Goal: Information Seeking & Learning: Find specific fact

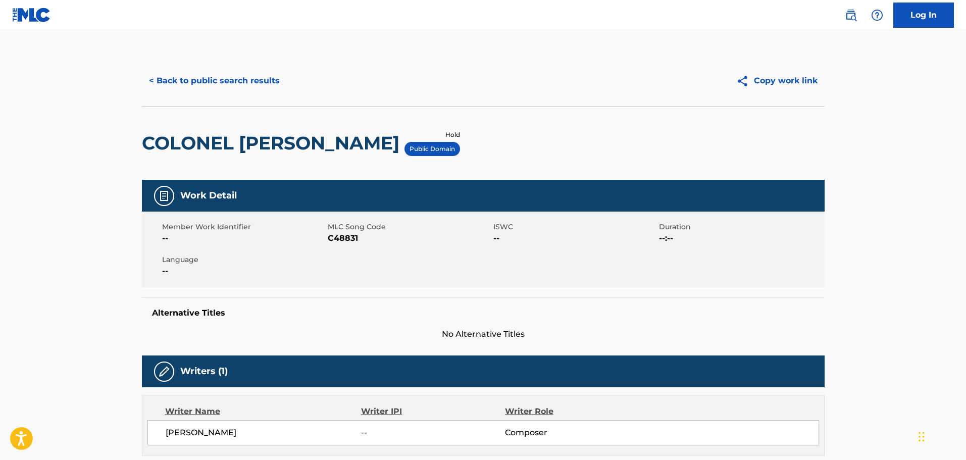
drag, startPoint x: 346, startPoint y: 251, endPoint x: 349, endPoint y: 245, distance: 6.1
click at [346, 251] on div "Member Work Identifier -- MLC Song Code C48831 ISWC -- Duration --:-- Language …" at bounding box center [483, 250] width 683 height 76
click at [349, 243] on span "C48831" at bounding box center [409, 238] width 163 height 12
click at [349, 241] on span "C48831" at bounding box center [409, 238] width 163 height 12
click at [349, 233] on span "C48831" at bounding box center [409, 238] width 163 height 12
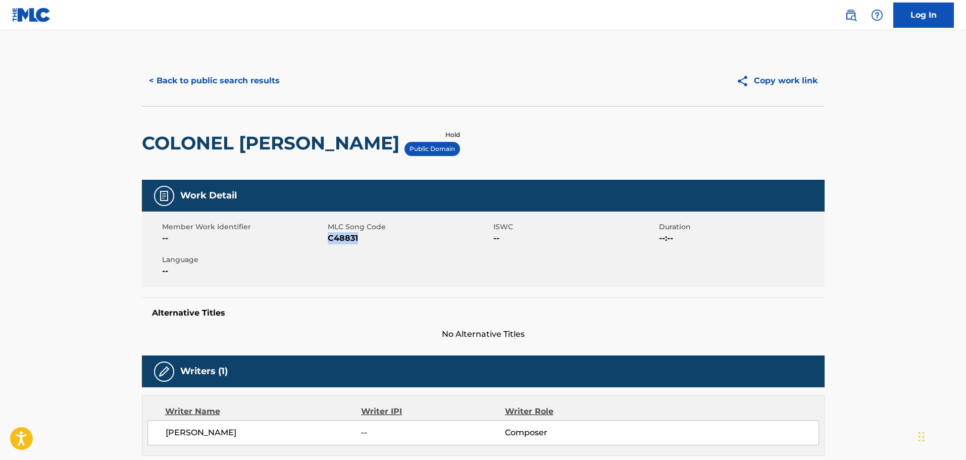
click at [349, 233] on span "C48831" at bounding box center [409, 238] width 163 height 12
copy span "C48831"
click at [205, 66] on div "< Back to public search results Copy work link" at bounding box center [483, 81] width 683 height 51
click at [203, 79] on button "< Back to public search results" at bounding box center [214, 80] width 145 height 25
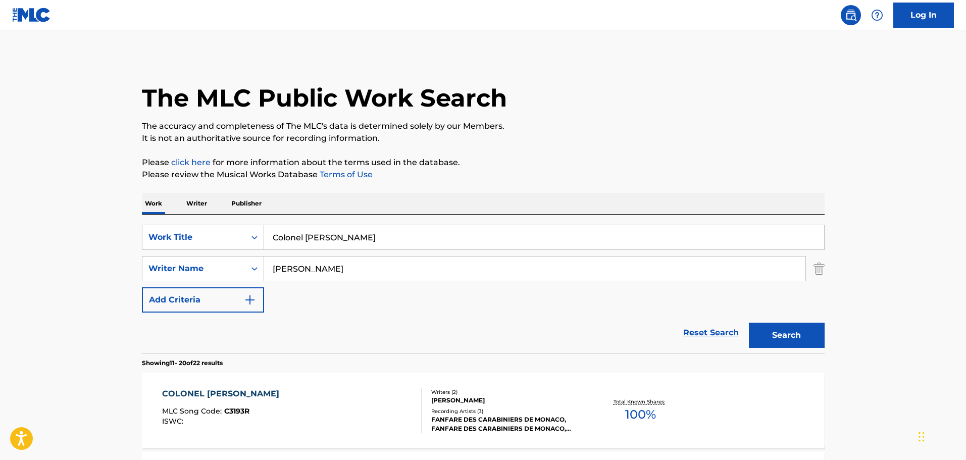
click at [354, 241] on input "Colonel [PERSON_NAME]" at bounding box center [544, 237] width 560 height 24
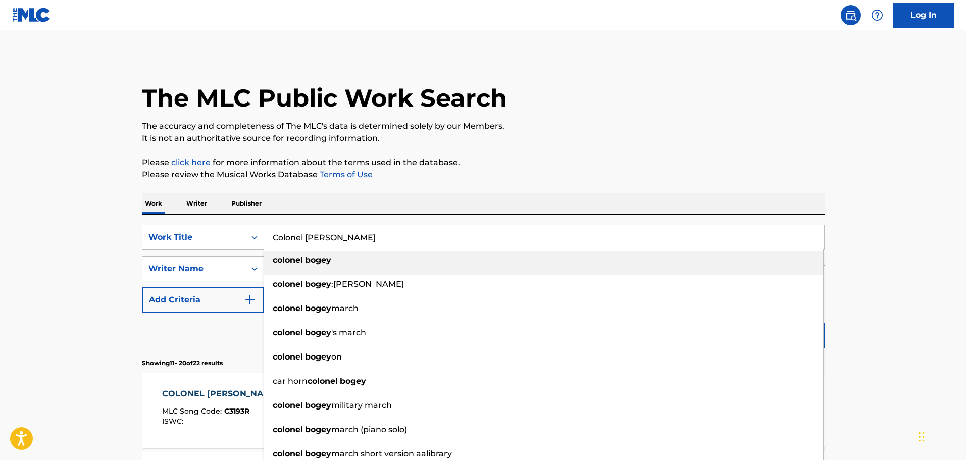
click at [354, 241] on input "Colonel [PERSON_NAME]" at bounding box center [544, 237] width 560 height 24
paste input "A Thing Called Love"
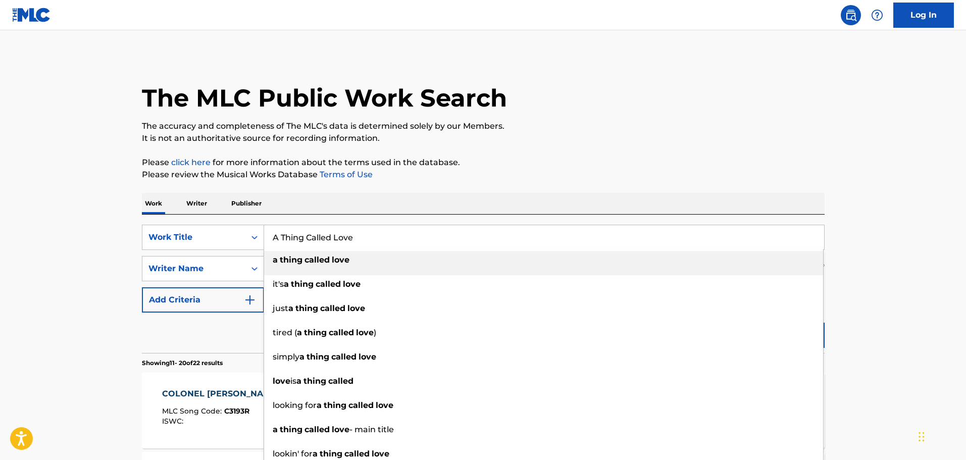
type input "A Thing Called Love"
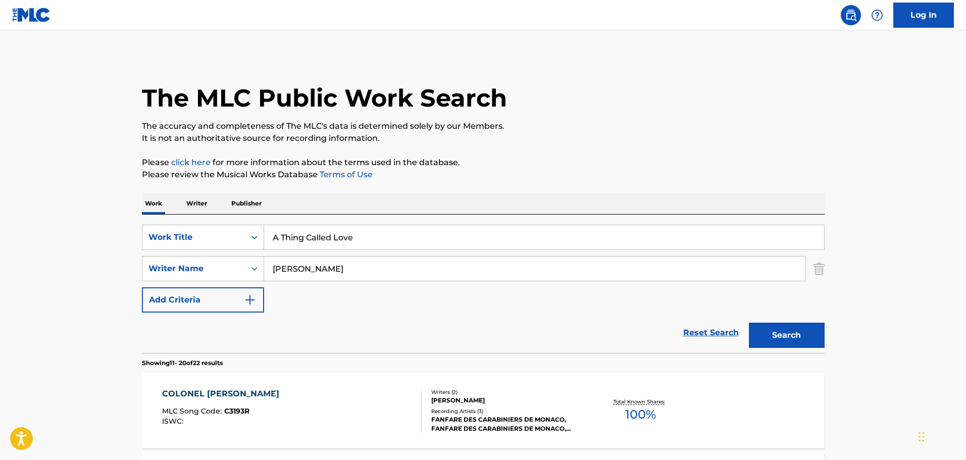
drag, startPoint x: 110, startPoint y: 251, endPoint x: 304, endPoint y: 287, distance: 197.9
click at [321, 261] on input "[PERSON_NAME]" at bounding box center [534, 269] width 541 height 24
type input "[PERSON_NAME]"
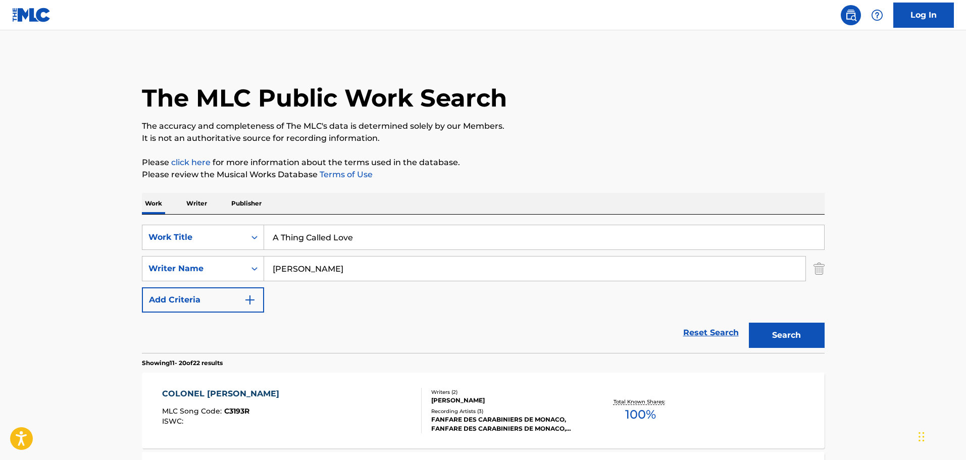
click at [749, 323] on button "Search" at bounding box center [787, 335] width 76 height 25
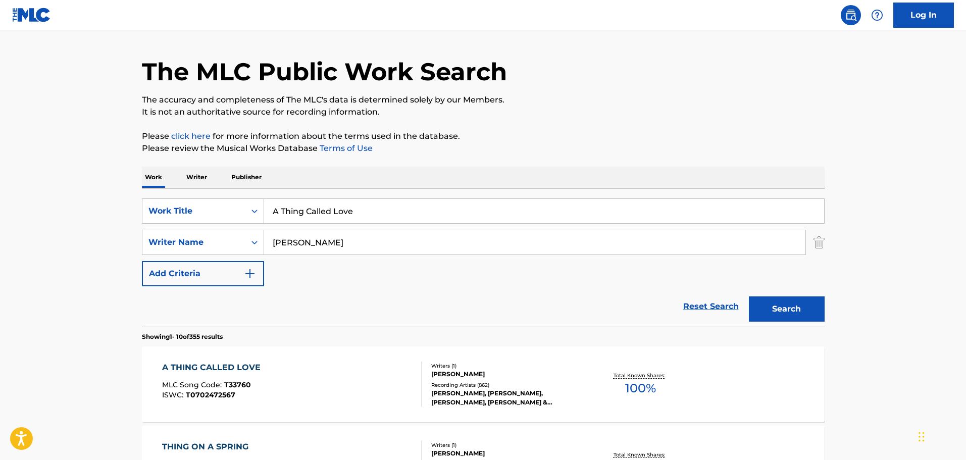
scroll to position [51, 0]
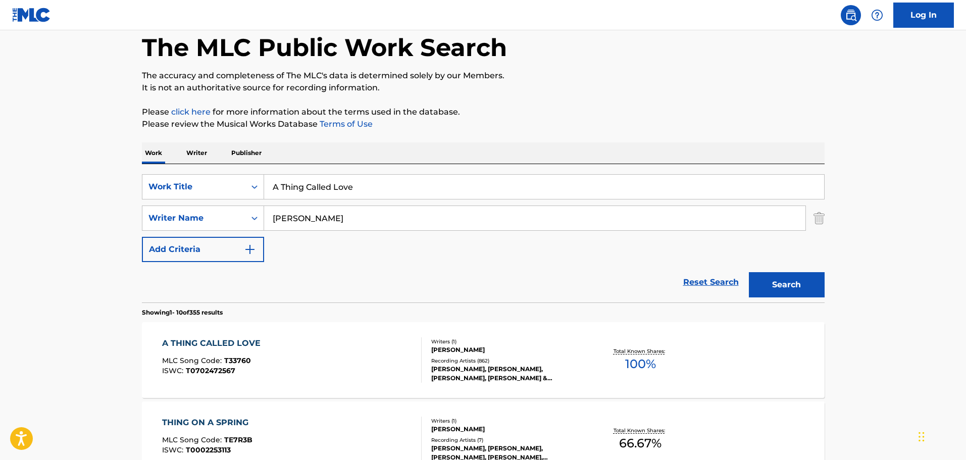
click at [373, 347] on div "A THING CALLED LOVE MLC Song Code : T33760 ISWC : T0702472567" at bounding box center [292, 359] width 260 height 45
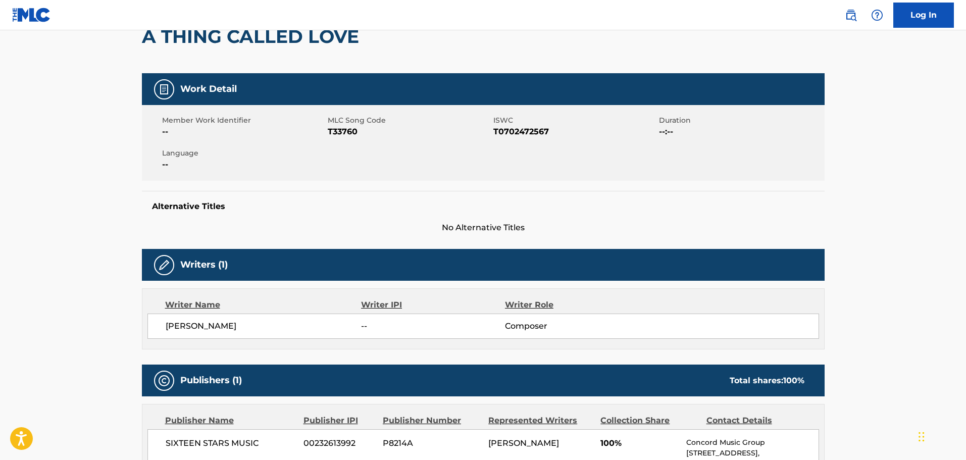
scroll to position [51, 0]
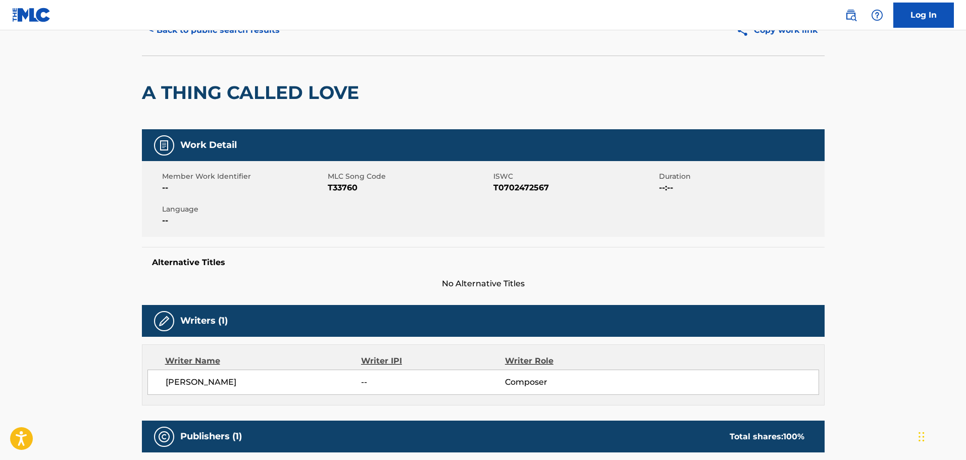
click at [211, 31] on button "< Back to public search results" at bounding box center [214, 30] width 145 height 25
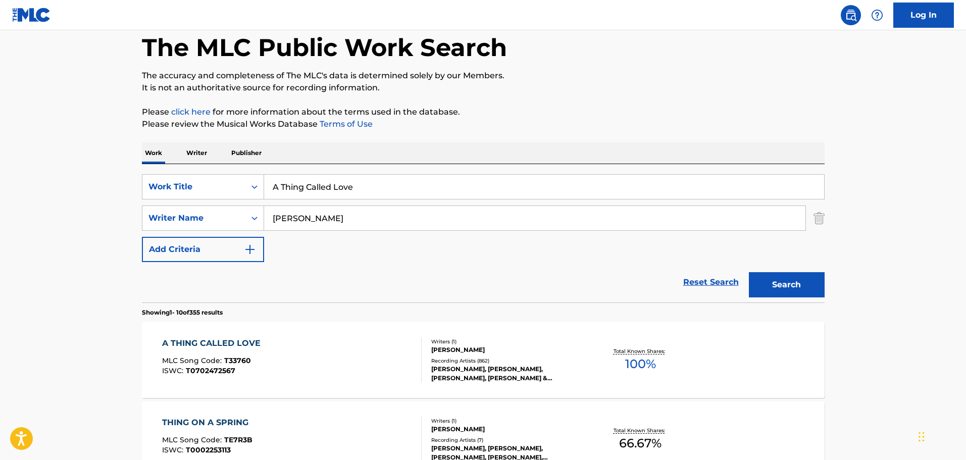
click at [373, 196] on input "A Thing Called Love" at bounding box center [544, 187] width 560 height 24
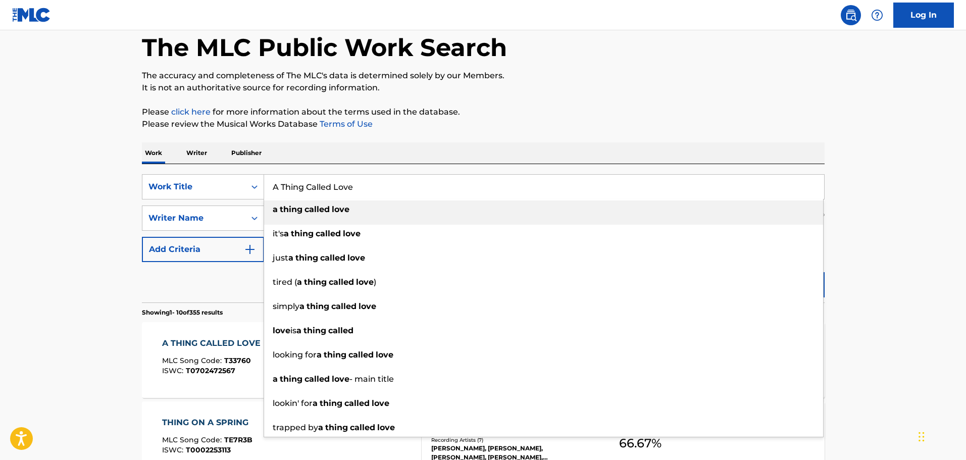
click at [373, 196] on input "A Thing Called Love" at bounding box center [544, 187] width 560 height 24
paste input "Out On a Limb"
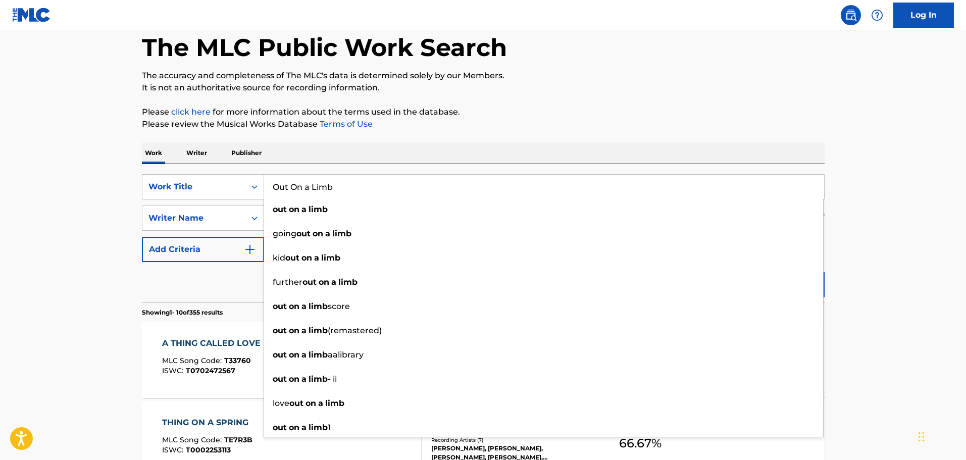
type input "Out On a Limb"
drag, startPoint x: 44, startPoint y: 208, endPoint x: 136, endPoint y: 215, distance: 91.7
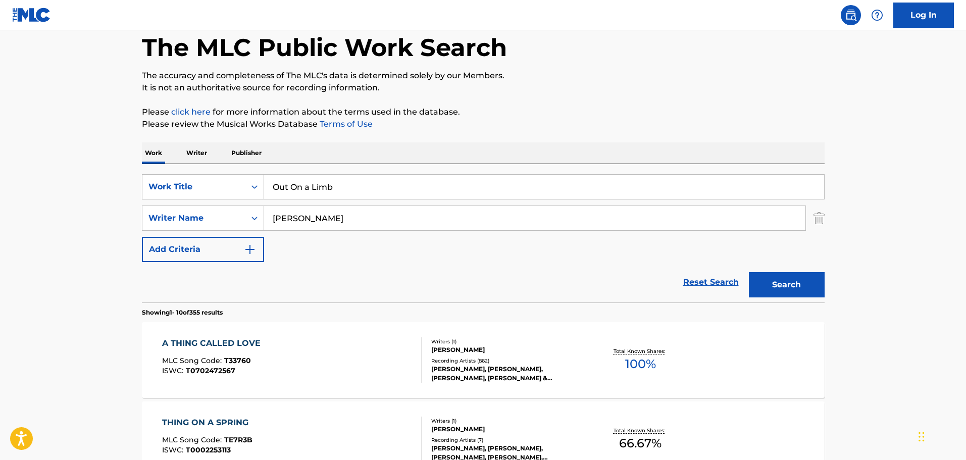
click at [333, 217] on input "[PERSON_NAME]" at bounding box center [534, 218] width 541 height 24
type input "[PERSON_NAME]"
click at [749, 272] on button "Search" at bounding box center [787, 284] width 76 height 25
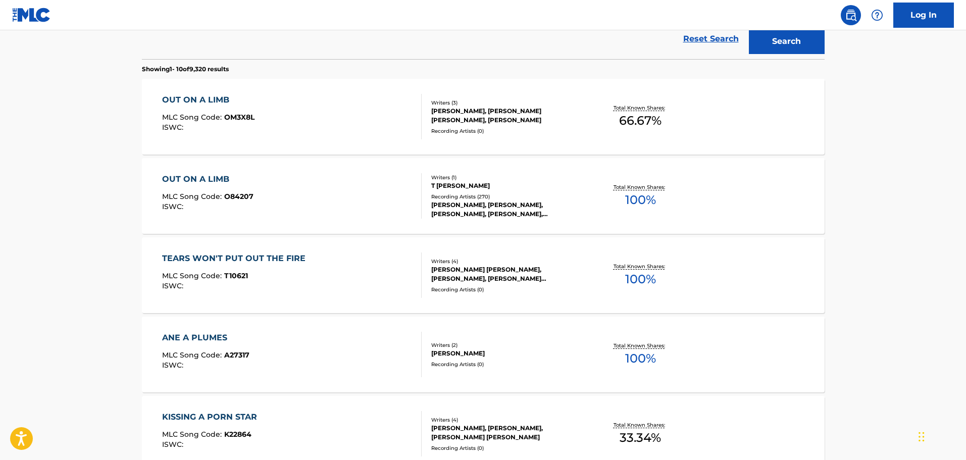
scroll to position [303, 0]
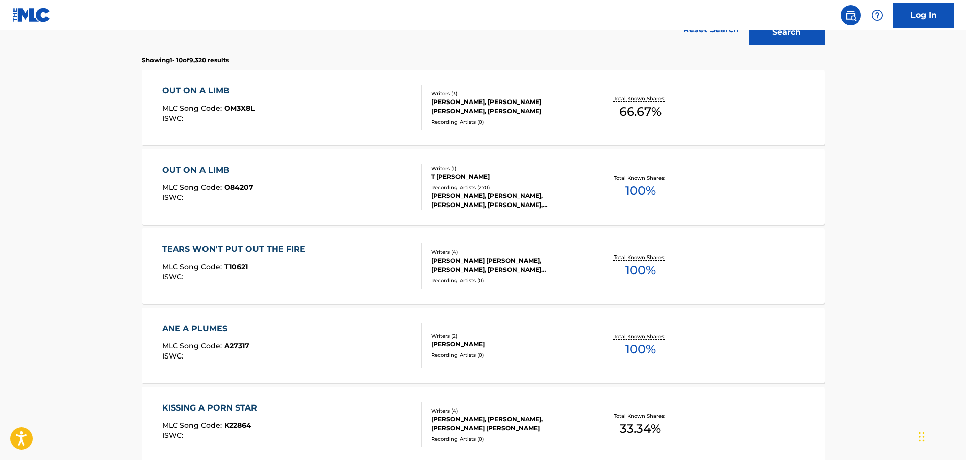
click at [284, 189] on div "OUT ON A LIMB MLC Song Code : O84207 ISWC :" at bounding box center [292, 186] width 260 height 45
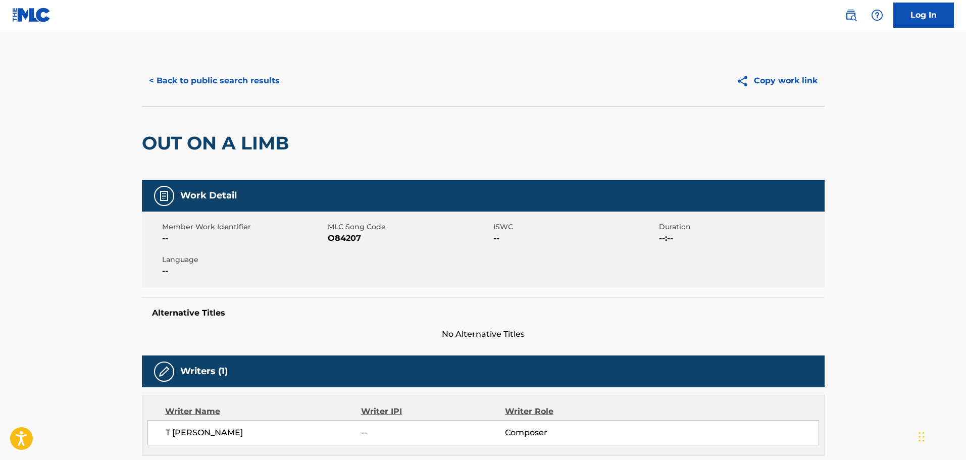
click at [209, 77] on button "< Back to public search results" at bounding box center [214, 80] width 145 height 25
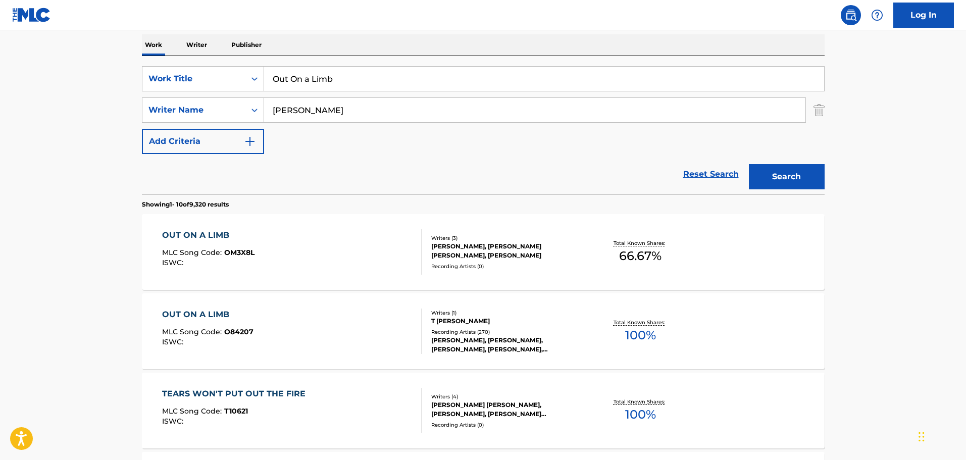
scroll to position [108, 0]
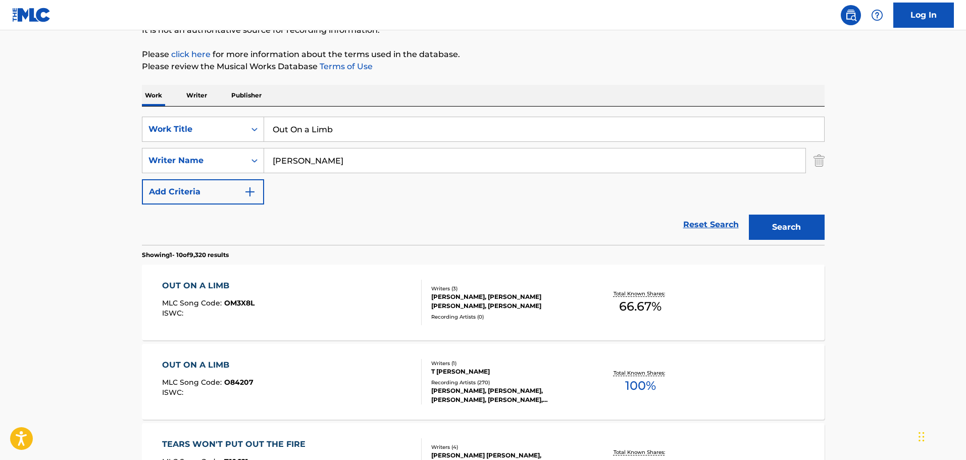
click at [314, 131] on input "Out On a Limb" at bounding box center [544, 129] width 560 height 24
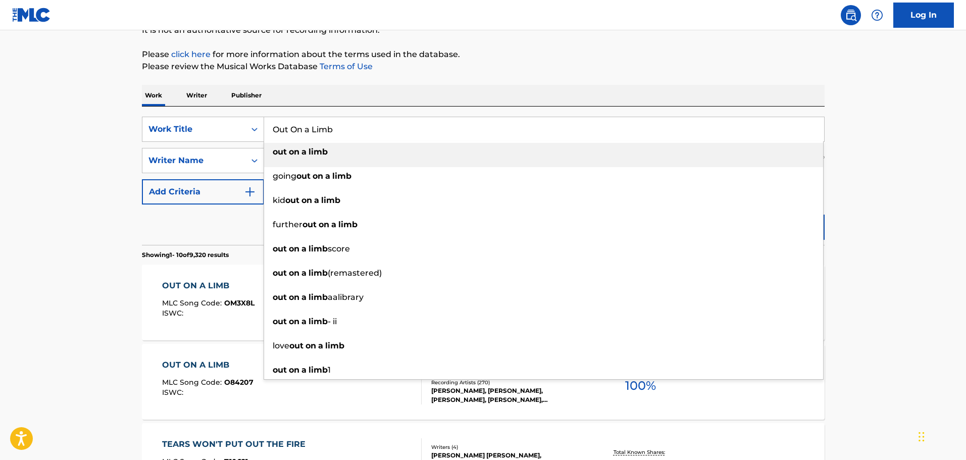
click at [314, 131] on input "Out On a Limb" at bounding box center [544, 129] width 560 height 24
paste input "Snowball"
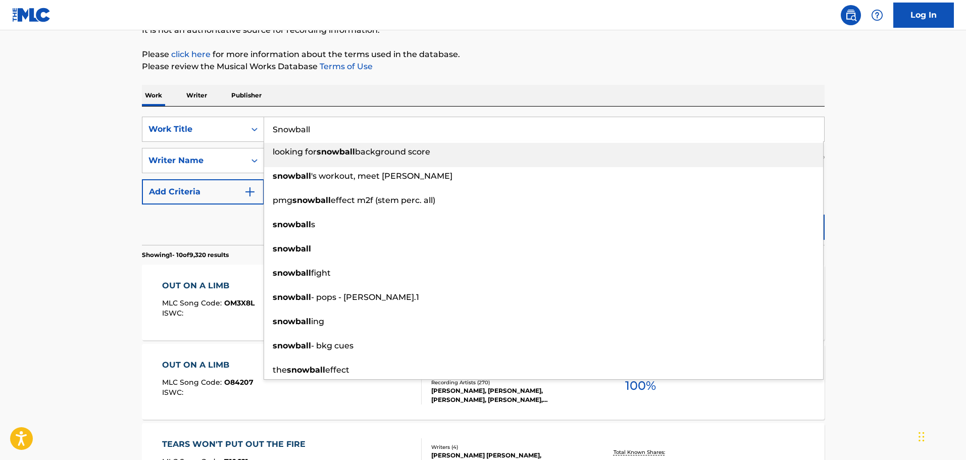
type input "Snowball"
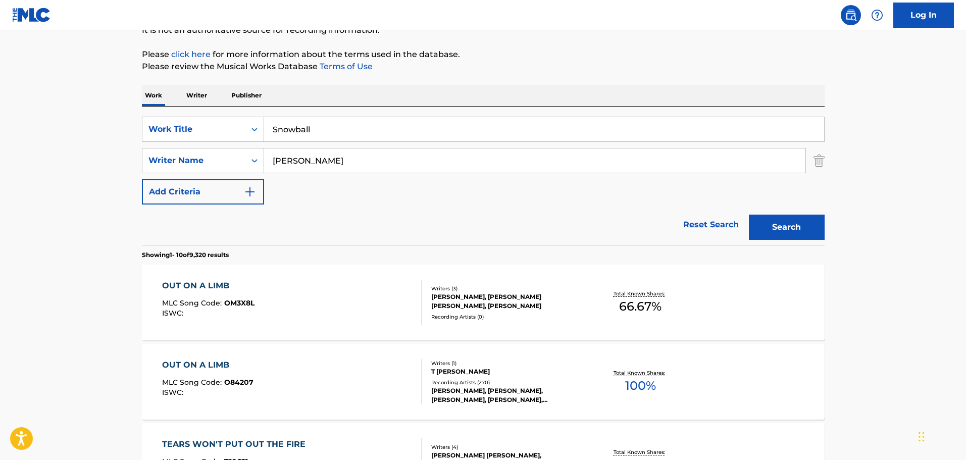
click at [313, 157] on input "[PERSON_NAME]" at bounding box center [534, 161] width 541 height 24
click at [749, 215] on button "Search" at bounding box center [787, 227] width 76 height 25
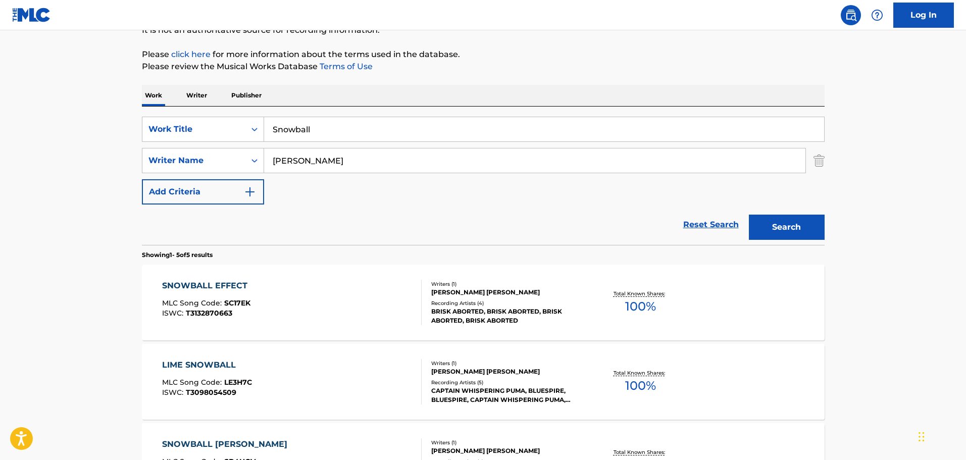
click at [294, 165] on input "[PERSON_NAME]" at bounding box center [534, 161] width 541 height 24
click at [749, 215] on button "Search" at bounding box center [787, 227] width 76 height 25
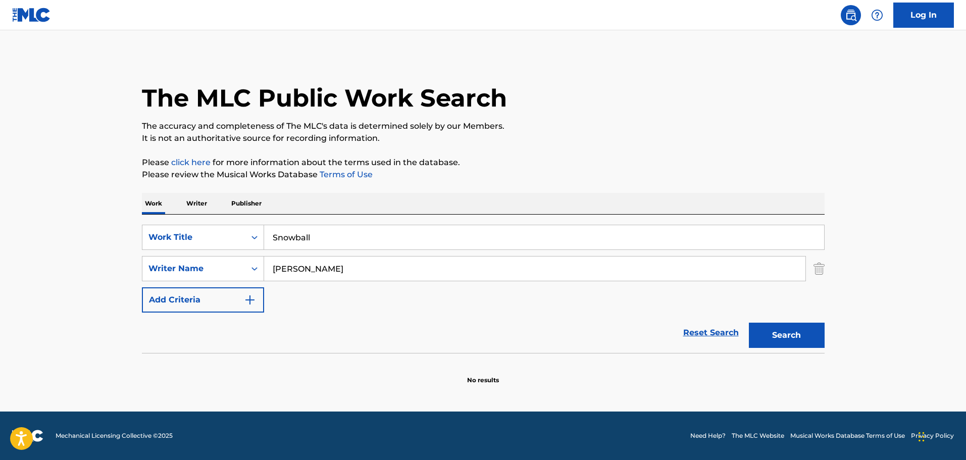
type input "[PERSON_NAME]"
click at [749, 323] on button "Search" at bounding box center [787, 335] width 76 height 25
click at [415, 260] on input "[PERSON_NAME]" at bounding box center [534, 269] width 541 height 24
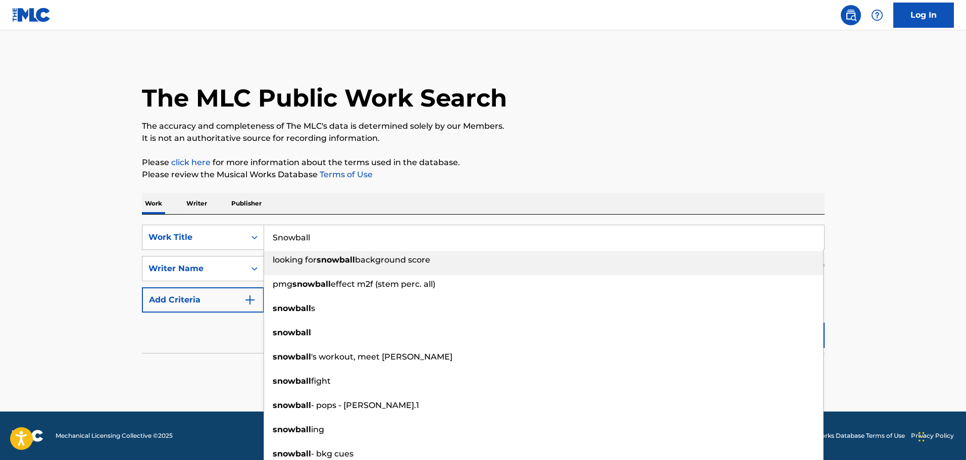
click at [409, 239] on input "Snowball" at bounding box center [544, 237] width 560 height 24
paste input "A Thing Called Love"
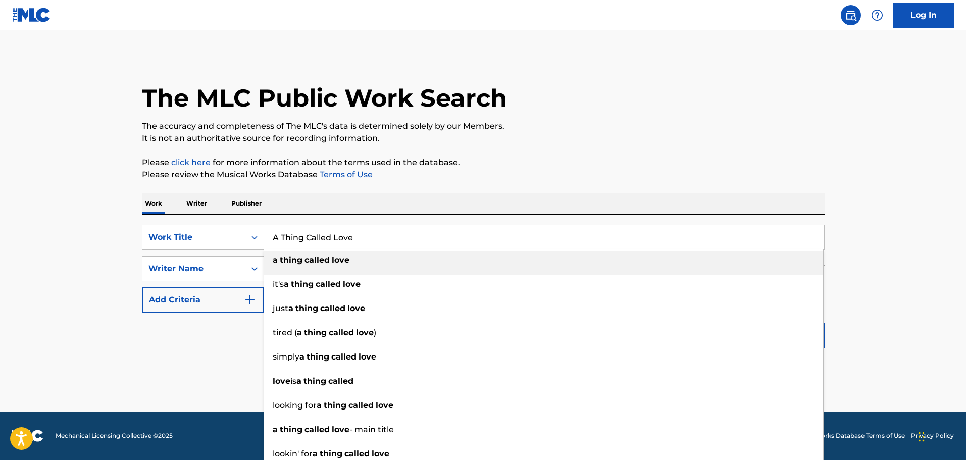
type input "A Thing Called Love"
drag, startPoint x: 86, startPoint y: 237, endPoint x: 214, endPoint y: 248, distance: 128.3
click at [87, 237] on main "The MLC Public Work Search The accuracy and completeness of The MLC's data is d…" at bounding box center [483, 220] width 966 height 381
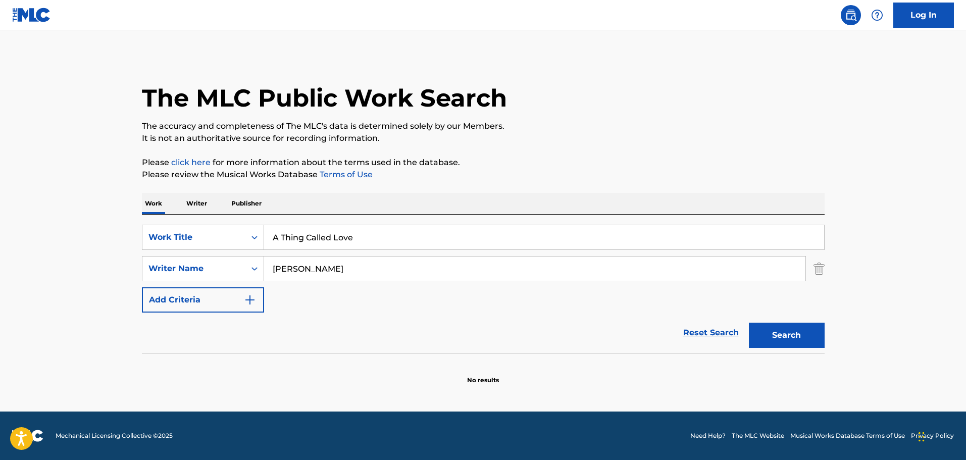
click at [313, 260] on input "[PERSON_NAME]" at bounding box center [534, 269] width 541 height 24
click at [749, 323] on button "Search" at bounding box center [787, 335] width 76 height 25
type input "Quateman"
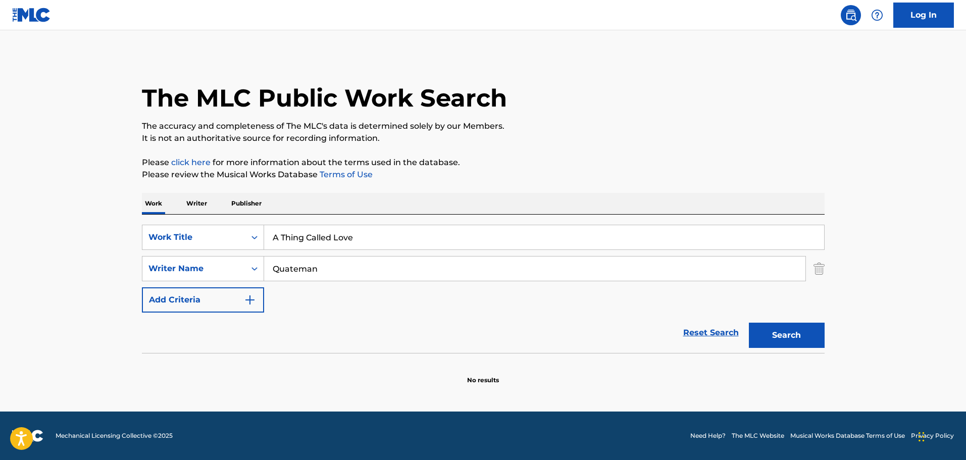
click at [749, 323] on button "Search" at bounding box center [787, 335] width 76 height 25
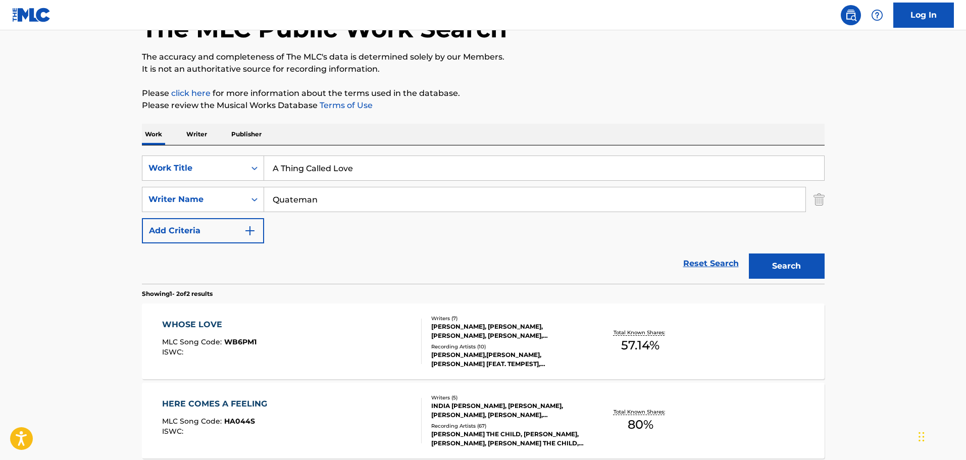
scroll to position [101, 0]
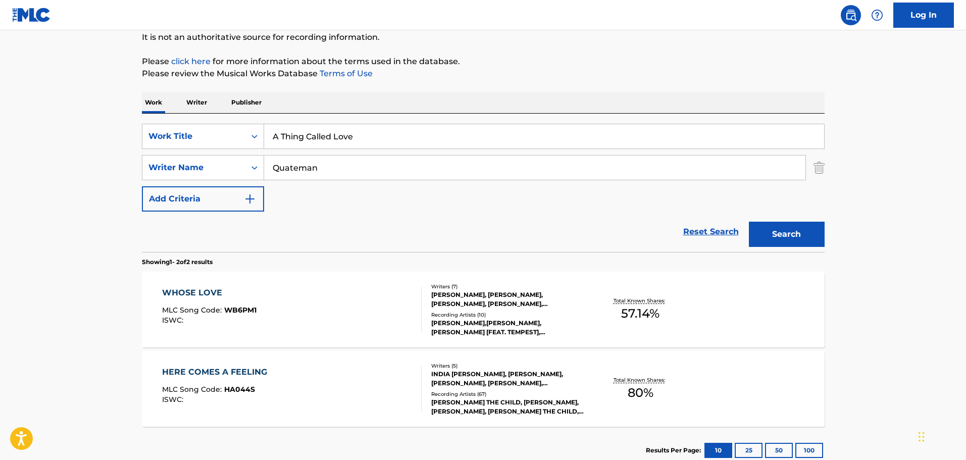
click at [315, 125] on input "A Thing Called Love" at bounding box center [544, 136] width 560 height 24
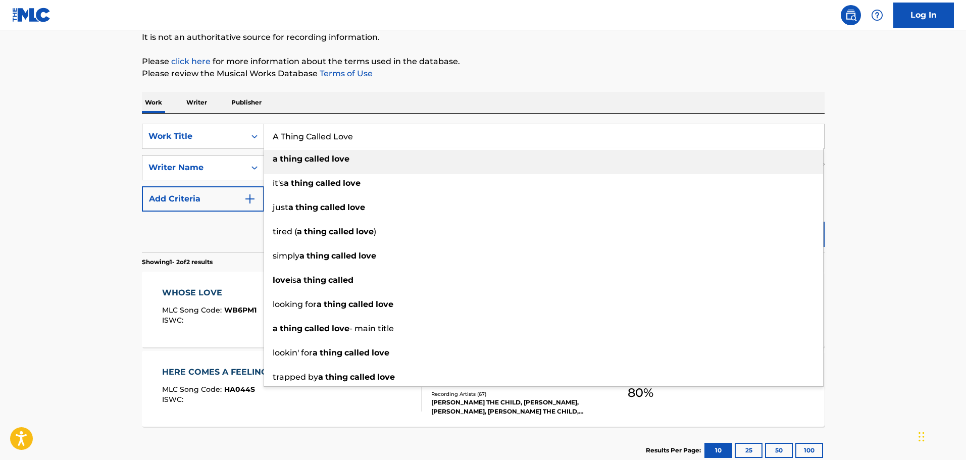
click at [315, 125] on input "A Thing Called Love" at bounding box center [544, 136] width 560 height 24
paste input "Mama Won't You Roll M"
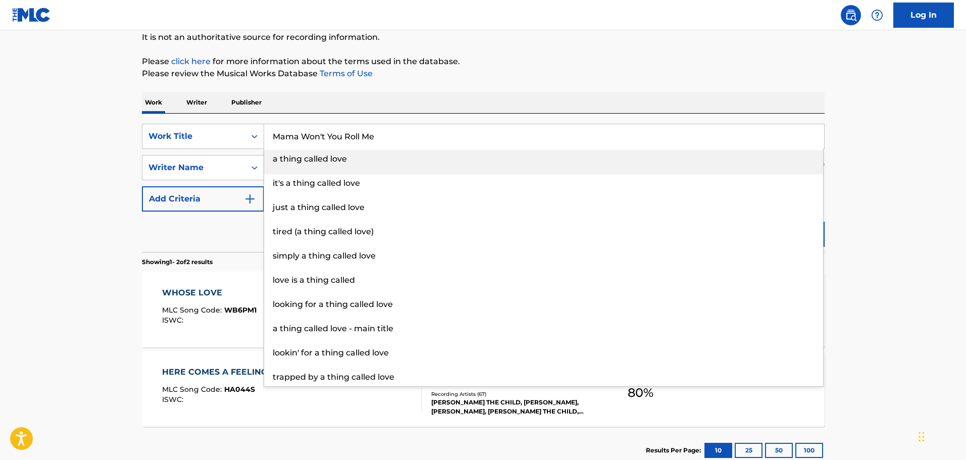
type input "Mama Won't You Roll Me"
click at [749, 222] on button "Search" at bounding box center [787, 234] width 76 height 25
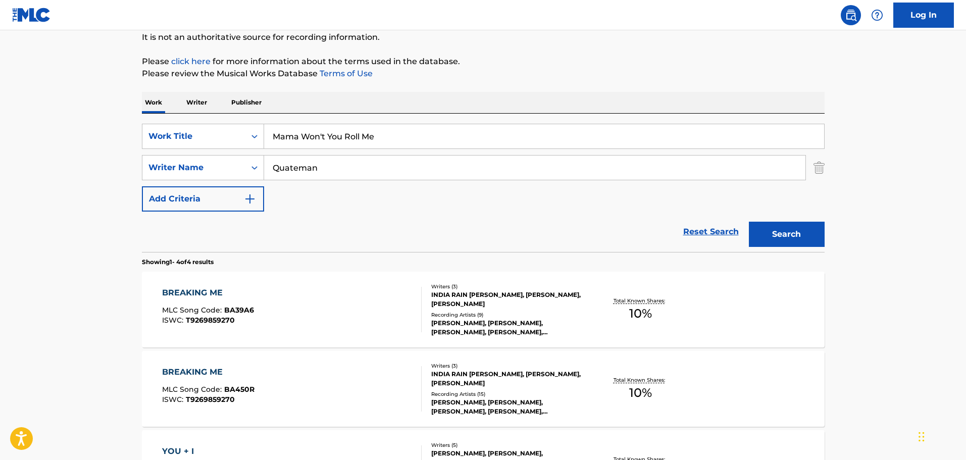
click at [321, 176] on input "Quateman" at bounding box center [534, 168] width 541 height 24
click at [749, 222] on button "Search" at bounding box center [787, 234] width 76 height 25
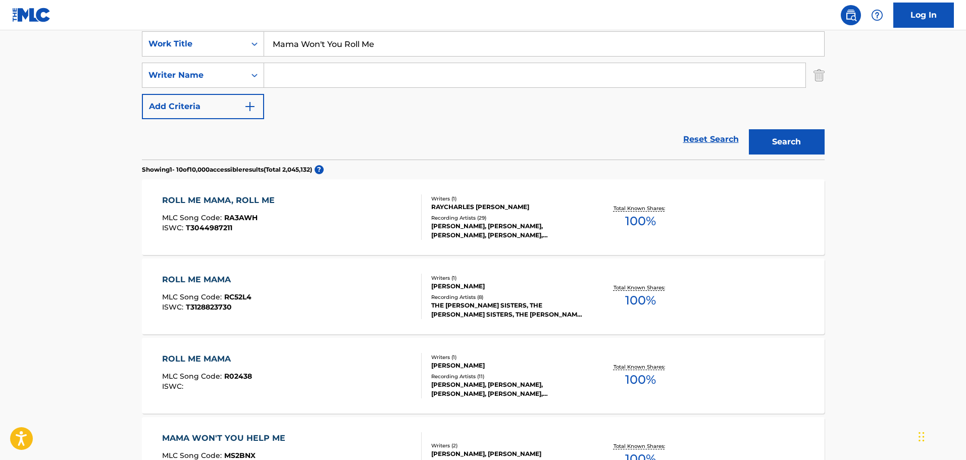
scroll to position [202, 0]
